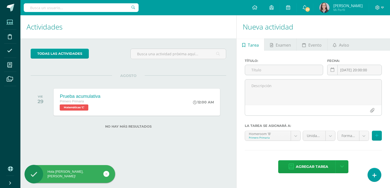
click at [7, 20] on span at bounding box center [9, 22] width 11 height 11
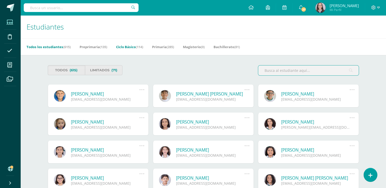
click at [132, 51] on link "Ciclo Básico (114)" at bounding box center [129, 47] width 27 height 8
click at [132, 46] on link "Ciclo Básico (114)" at bounding box center [129, 47] width 27 height 8
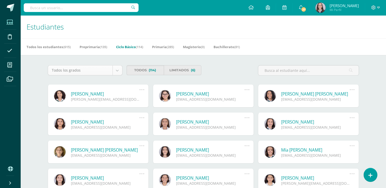
click at [116, 71] on body "Estudiantes Disciplina Asistencia Mis cursos Archivos Soporte Ayuda Reportar un…" at bounding box center [193, 173] width 386 height 346
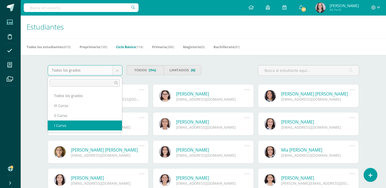
select select "18"
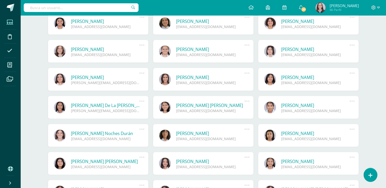
scroll to position [200, 0]
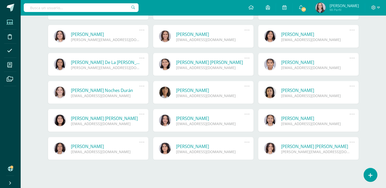
click at [165, 34] on link at bounding box center [165, 36] width 12 height 12
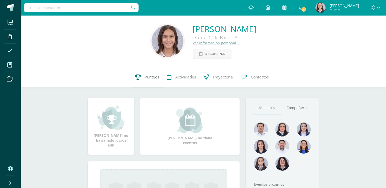
click at [153, 77] on span "Punteos" at bounding box center [152, 77] width 15 height 5
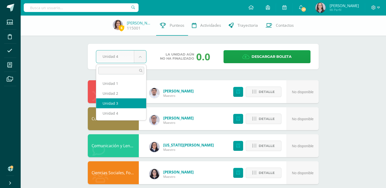
select select "Unidad 3"
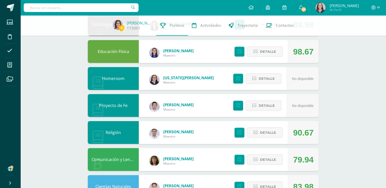
scroll to position [203, 0]
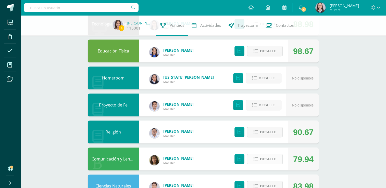
click at [266, 160] on span "Detalle" at bounding box center [268, 159] width 16 height 9
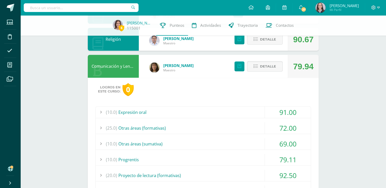
scroll to position [296, 0]
click at [259, 65] on button "Detalle" at bounding box center [265, 66] width 36 height 10
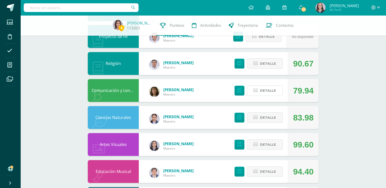
scroll to position [270, 0]
